Goal: Entertainment & Leisure: Browse casually

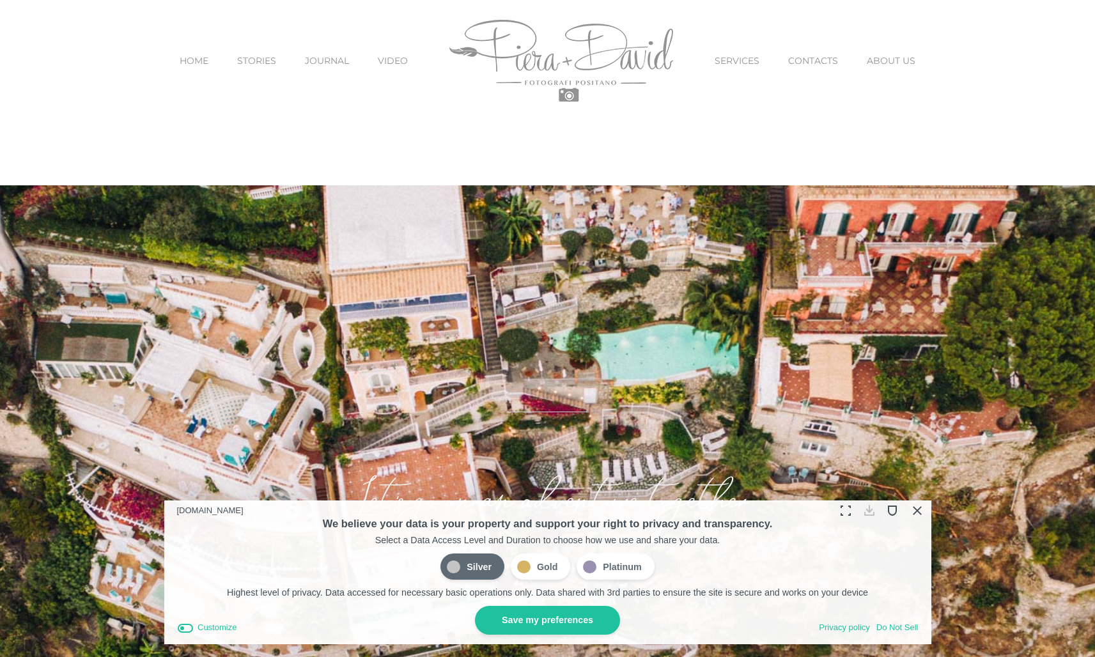
click at [542, 628] on button "Save my preferences" at bounding box center [547, 620] width 145 height 29
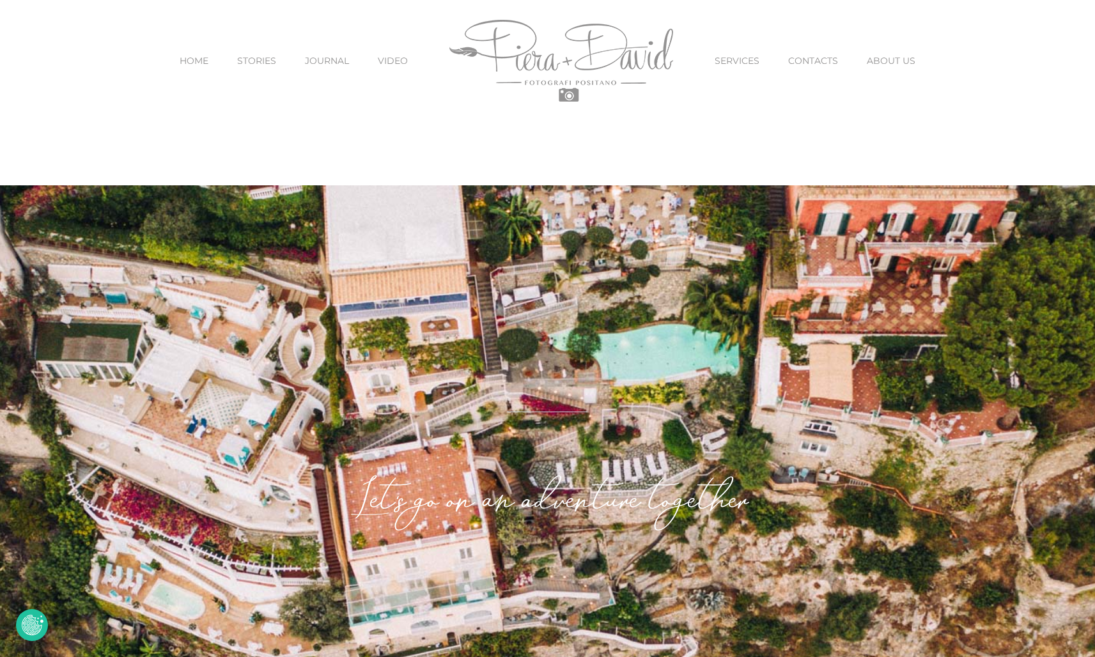
click at [271, 63] on span "STORIES" at bounding box center [256, 60] width 39 height 9
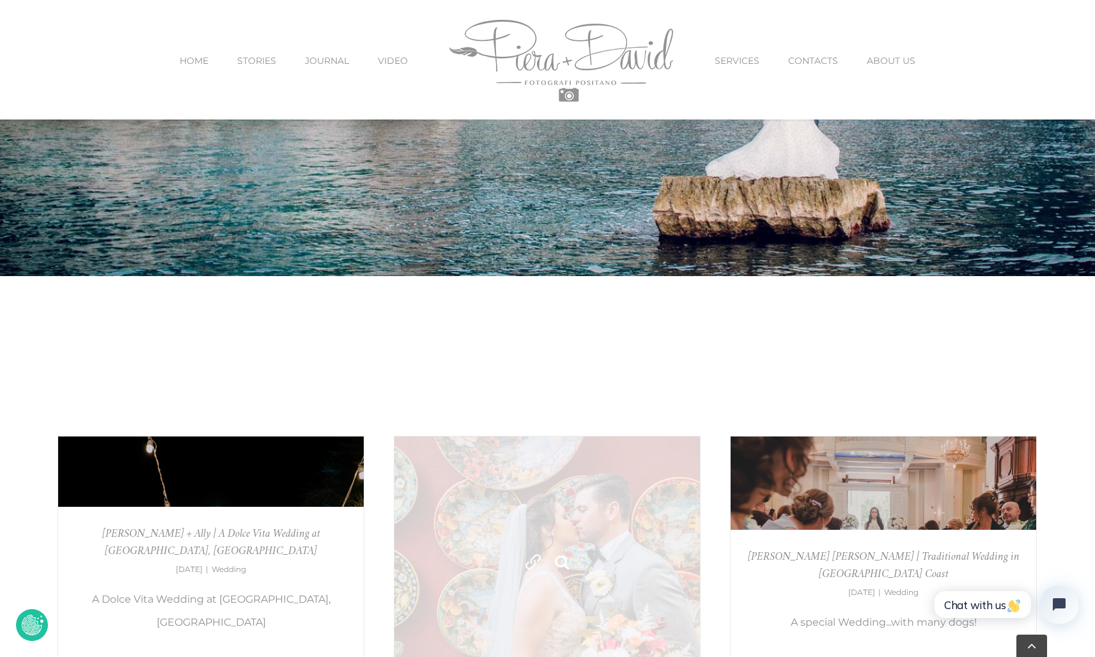
scroll to position [463, 0]
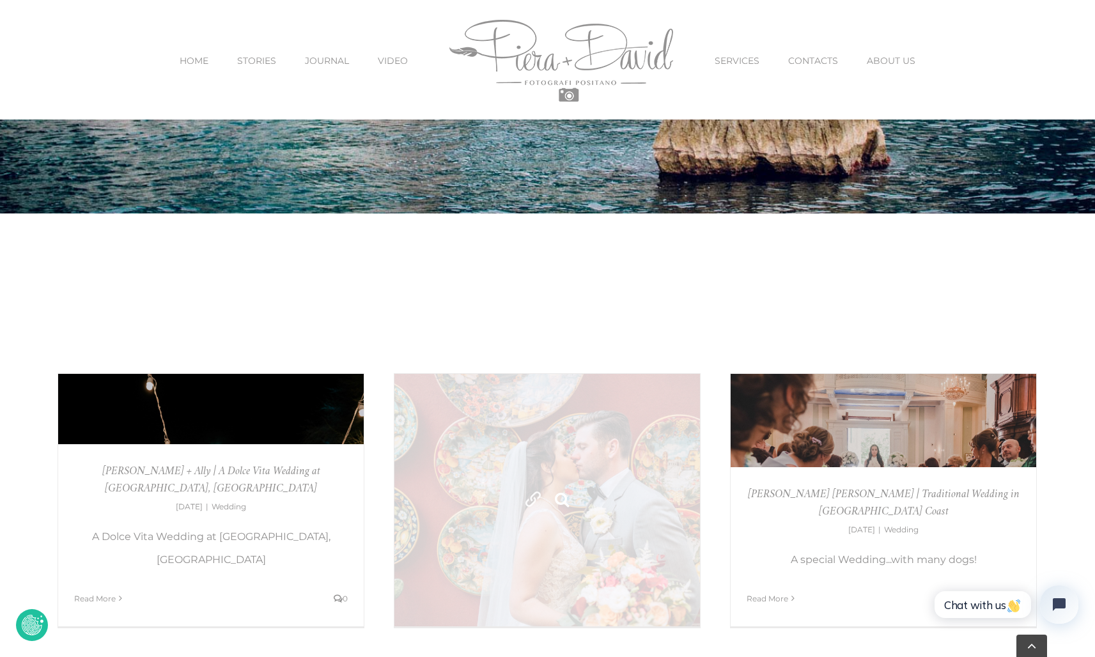
click at [568, 498] on link "Gallery" at bounding box center [561, 499] width 23 height 23
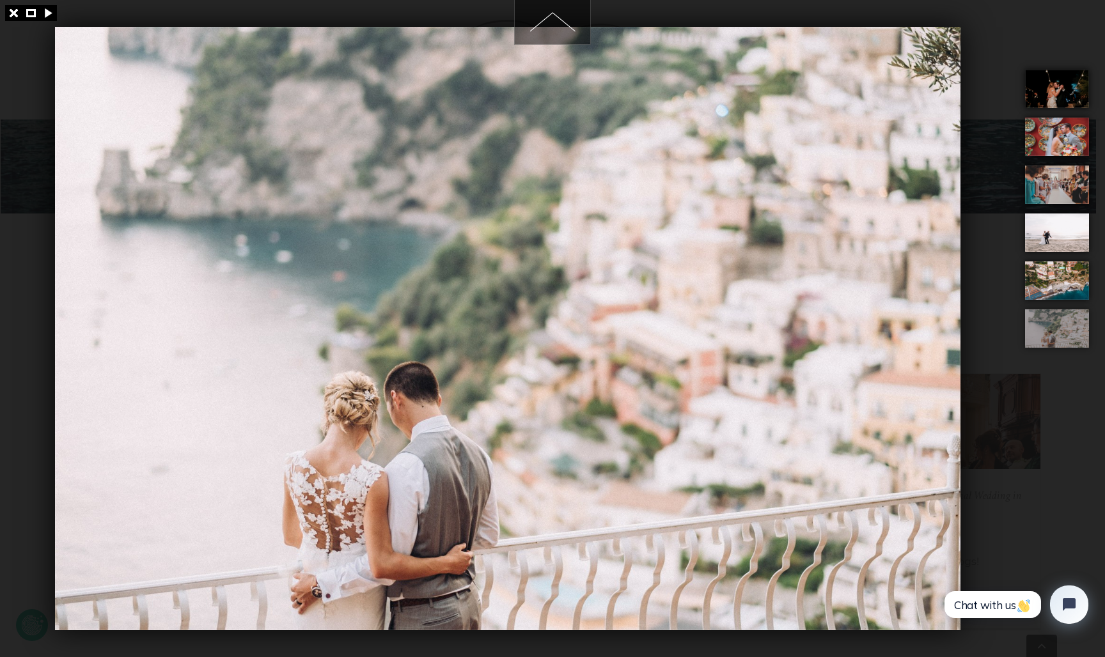
click at [1017, 440] on div at bounding box center [1059, 328] width 89 height 657
click at [10, 14] on link at bounding box center [13, 13] width 17 height 16
